Goal: Obtain resource: Download file/media

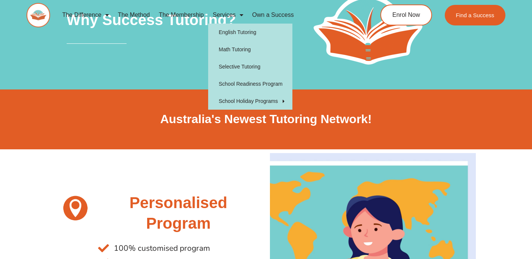
click at [239, 15] on span "Menu" at bounding box center [239, 14] width 7 height 13
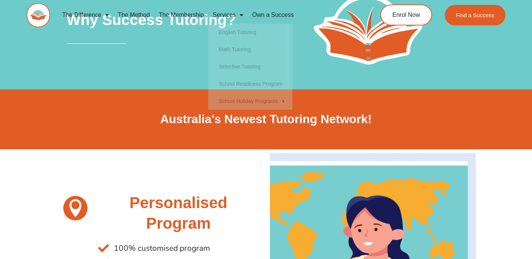
click at [239, 15] on span "Menu" at bounding box center [239, 14] width 7 height 13
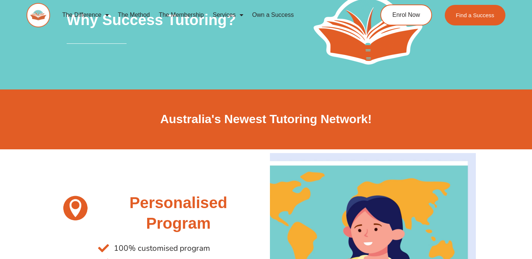
click at [235, 15] on link "Services" at bounding box center [227, 14] width 39 height 17
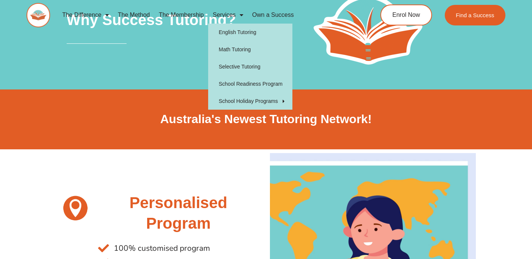
click at [235, 15] on link "Services" at bounding box center [227, 14] width 39 height 17
click at [232, 18] on link "Services" at bounding box center [227, 14] width 39 height 17
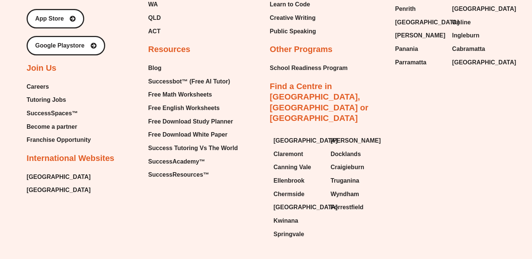
scroll to position [2532, 0]
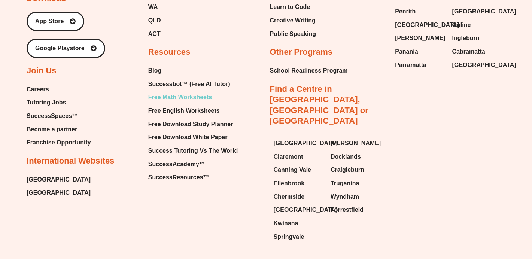
click at [176, 97] on span "Free Math Worksheets" at bounding box center [180, 97] width 64 height 11
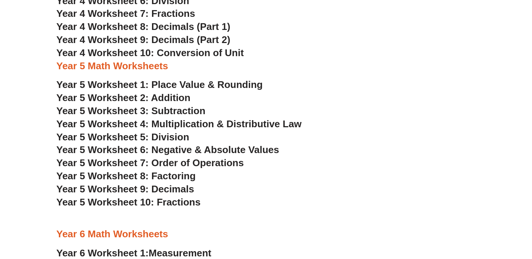
scroll to position [1227, 0]
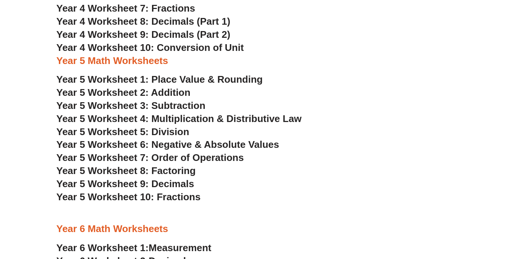
click at [185, 199] on span "Year 5 Worksheet 10: Fractions" at bounding box center [129, 196] width 144 height 11
